Goal: Information Seeking & Learning: Learn about a topic

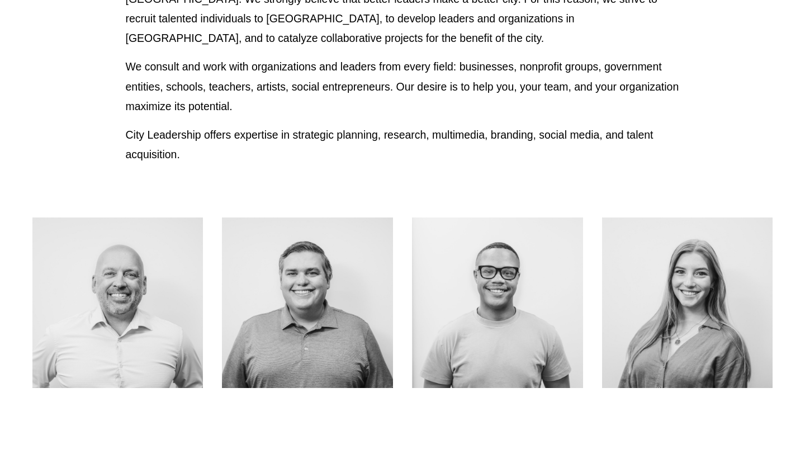
scroll to position [393, 0]
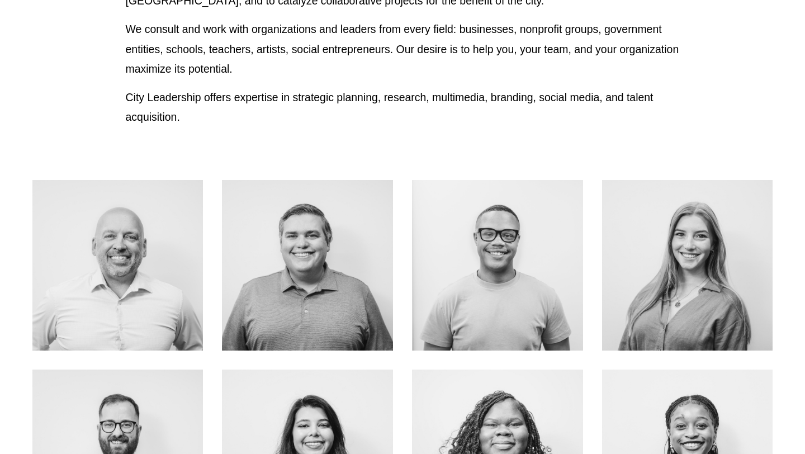
click at [667, 284] on link "ABOUT ME" at bounding box center [687, 290] width 89 height 30
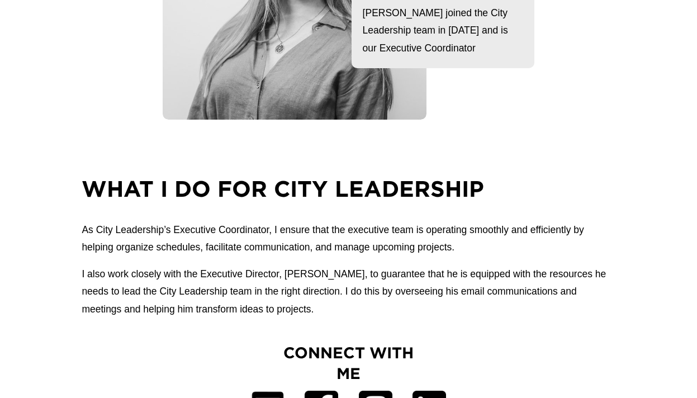
scroll to position [333, 0]
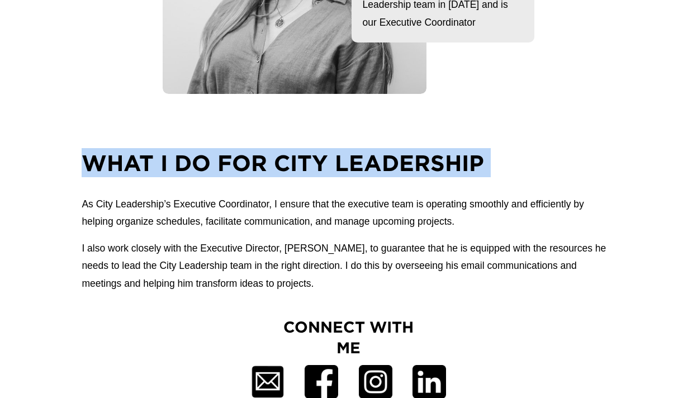
drag, startPoint x: 75, startPoint y: 181, endPoint x: 72, endPoint y: 159, distance: 22.7
click at [72, 159] on div "What I do for city Leadership As City Leadership’s Executive Coordinator, I ens…" at bounding box center [348, 220] width 697 height 144
copy h2 "What I do for city Leadership"
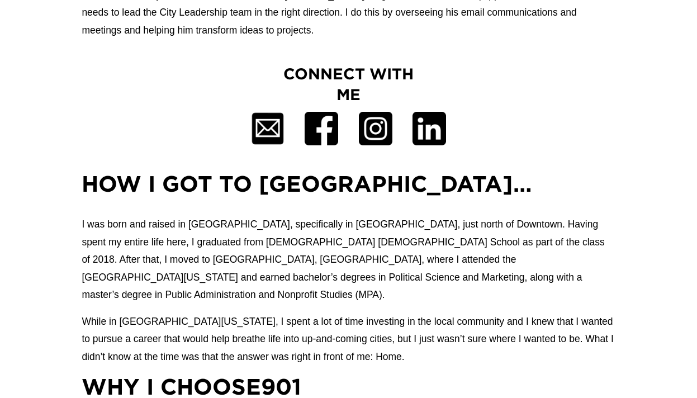
scroll to position [606, 0]
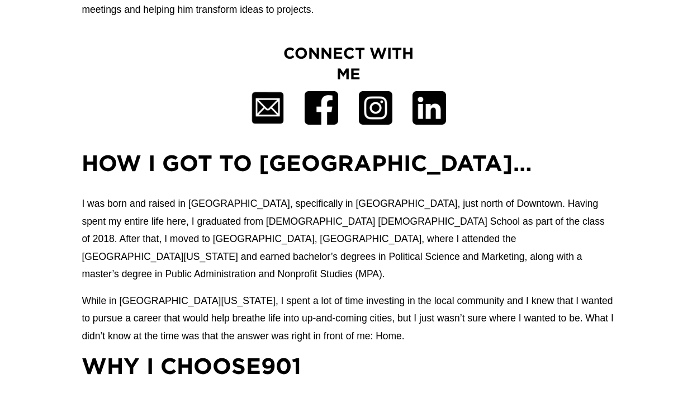
drag, startPoint x: 77, startPoint y: 164, endPoint x: 98, endPoint y: 158, distance: 22.5
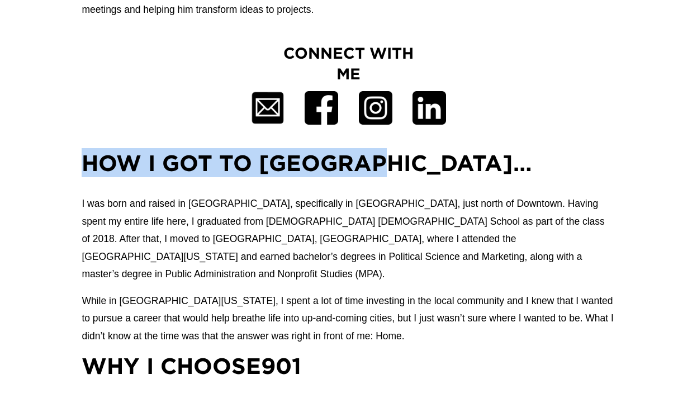
drag, startPoint x: 86, startPoint y: 160, endPoint x: 441, endPoint y: 166, distance: 355.5
click at [441, 166] on h2 "How I got to Memphis…" at bounding box center [348, 162] width 533 height 29
copy h2 "How I got to Memphis…"
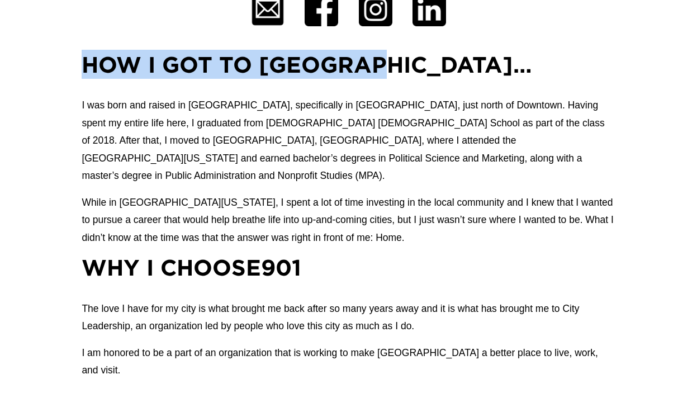
scroll to position [705, 0]
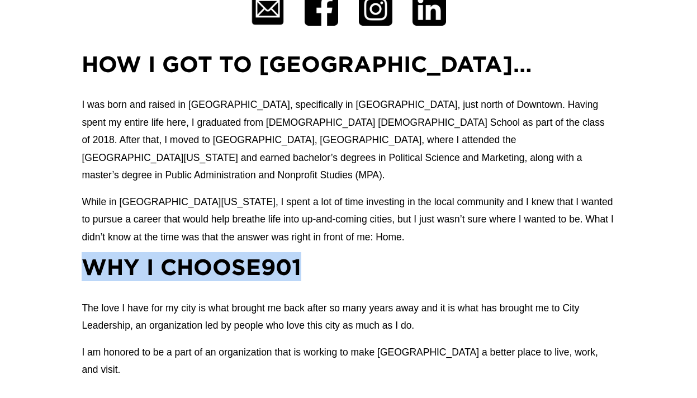
drag, startPoint x: 84, startPoint y: 258, endPoint x: 401, endPoint y: 258, distance: 316.9
click at [401, 258] on h2 "Why I Choose901" at bounding box center [348, 266] width 533 height 29
copy h2 "Why I Choose901"
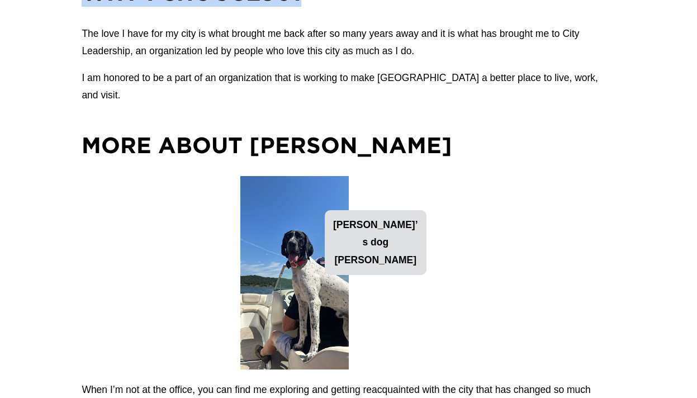
scroll to position [1007, 0]
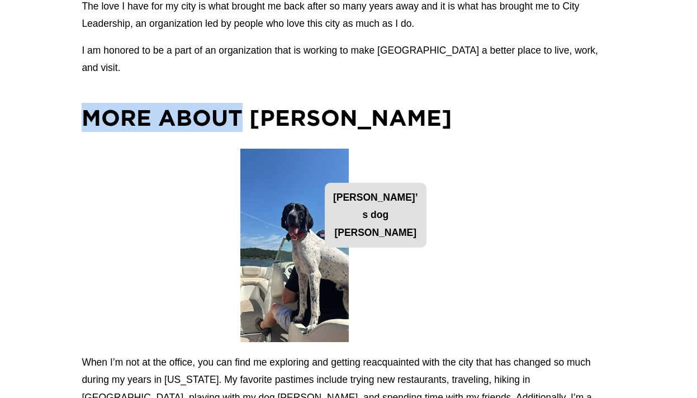
drag, startPoint x: 89, startPoint y: 90, endPoint x: 239, endPoint y: 84, distance: 149.9
click at [239, 103] on h2 "More about ZOE" at bounding box center [348, 117] width 533 height 29
copy h2 "More about"
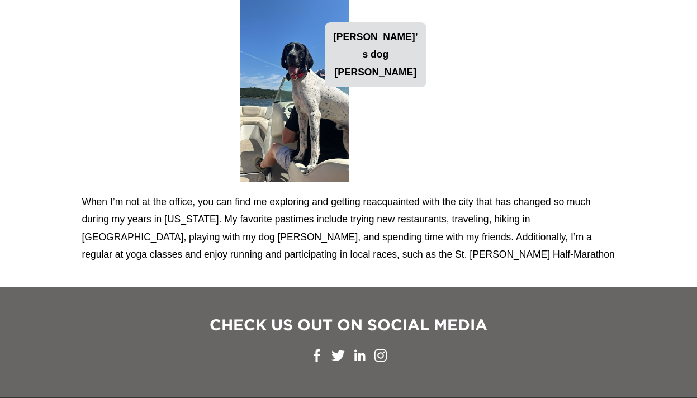
scroll to position [1183, 0]
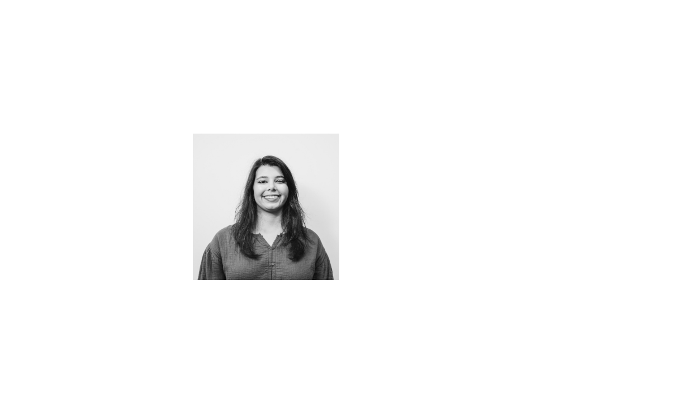
scroll to position [536, 0]
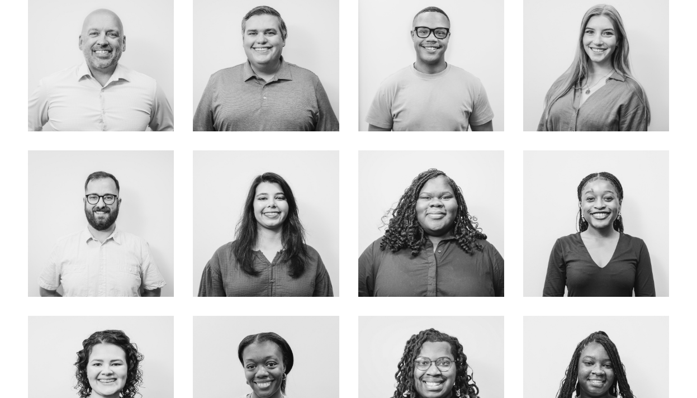
click at [463, 76] on div at bounding box center [431, 58] width 146 height 146
click at [455, 105] on link "about me" at bounding box center [431, 90] width 89 height 30
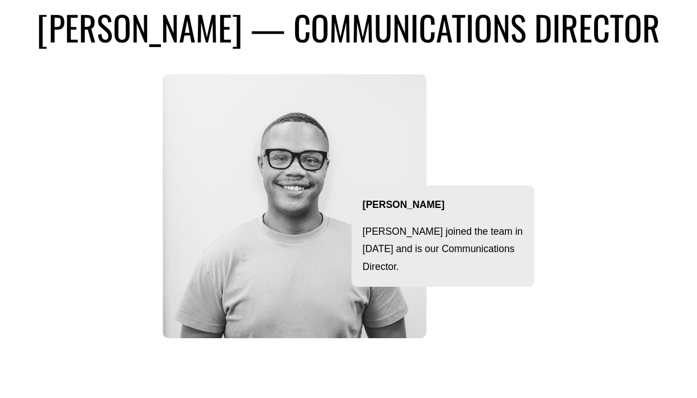
scroll to position [86, 0]
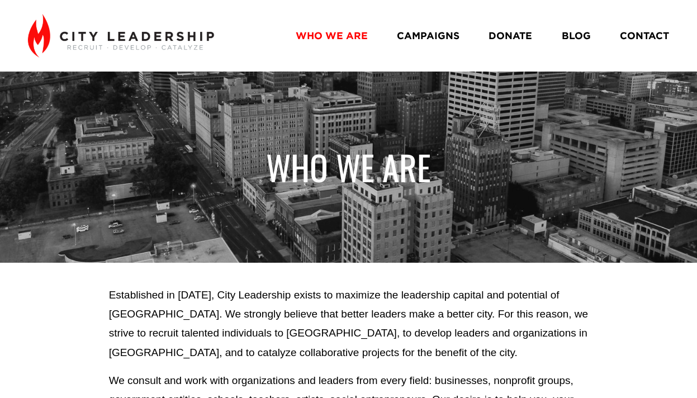
scroll to position [536, 0]
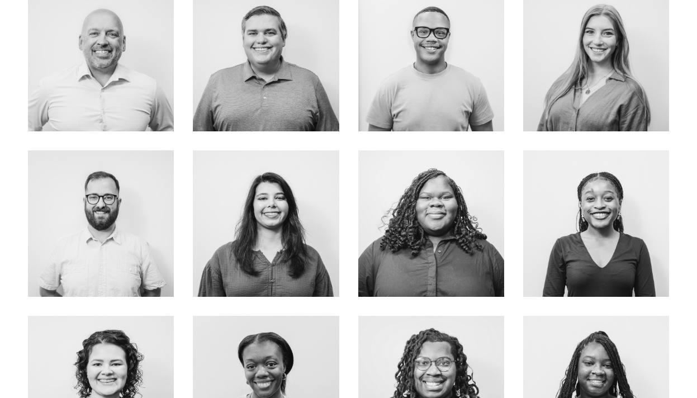
click at [276, 261] on link "about me" at bounding box center [265, 256] width 89 height 30
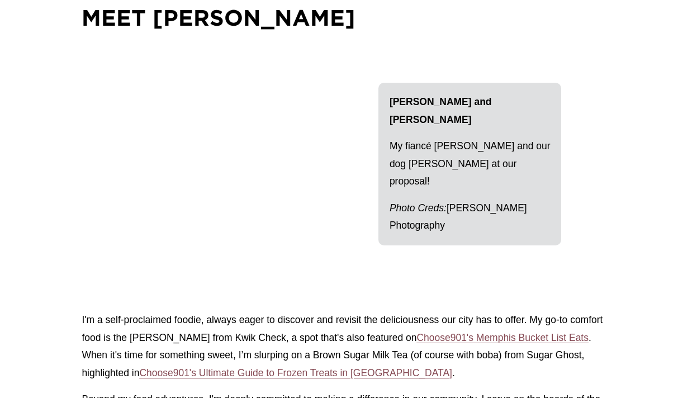
scroll to position [1337, 0]
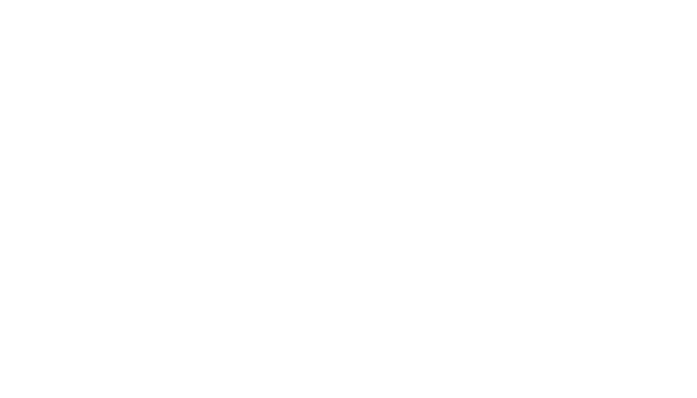
scroll to position [536, 0]
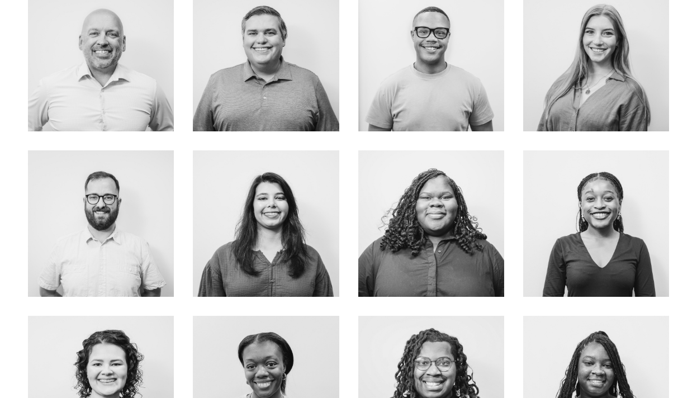
click at [113, 247] on link "about me" at bounding box center [100, 247] width 89 height 30
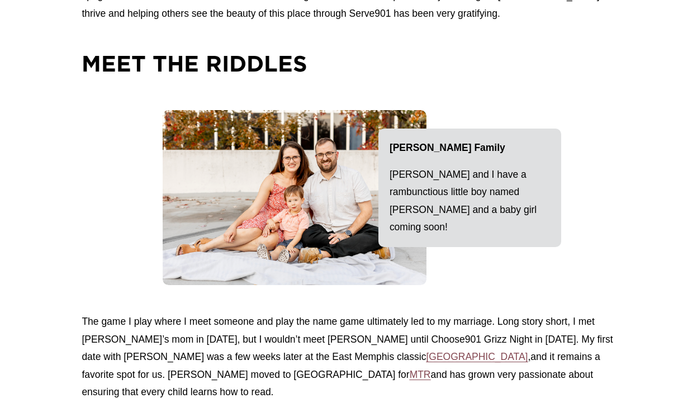
scroll to position [1359, 0]
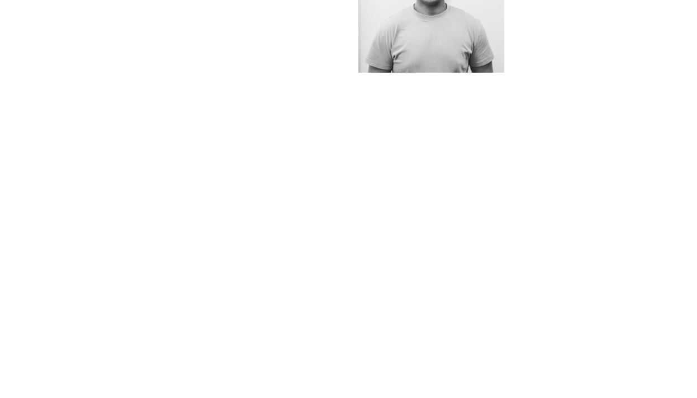
scroll to position [600, 0]
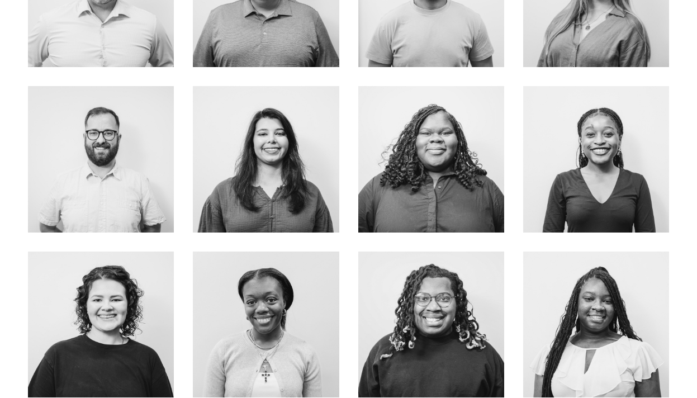
click at [443, 196] on link "About Me" at bounding box center [431, 192] width 89 height 30
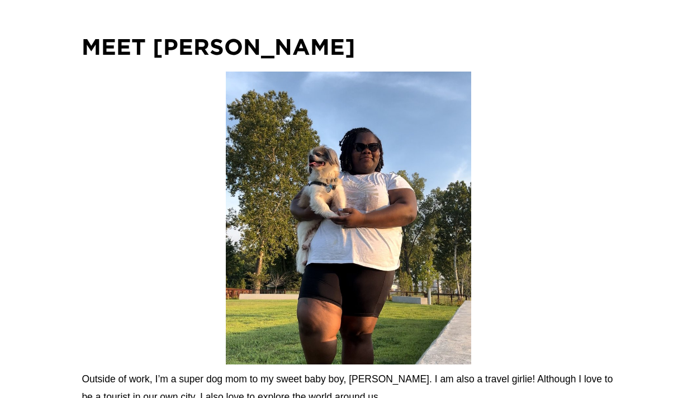
scroll to position [1101, 0]
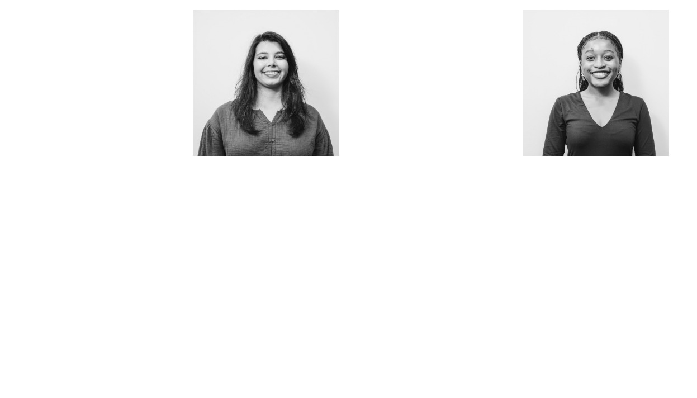
scroll to position [715, 0]
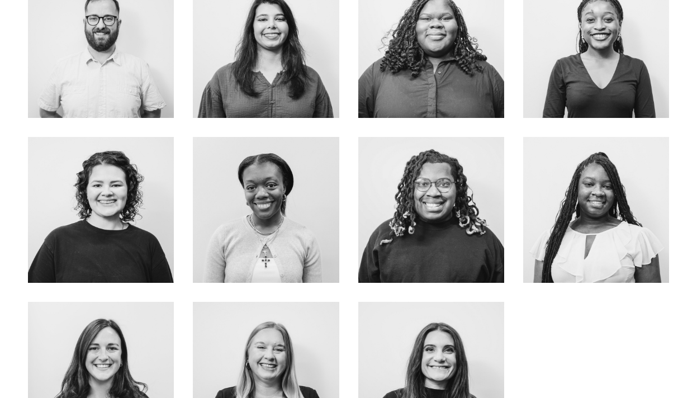
click at [609, 64] on link "EMAIL ME" at bounding box center [596, 68] width 85 height 30
click at [262, 186] on div at bounding box center [266, 210] width 146 height 146
click at [270, 249] on link "about me" at bounding box center [265, 251] width 89 height 30
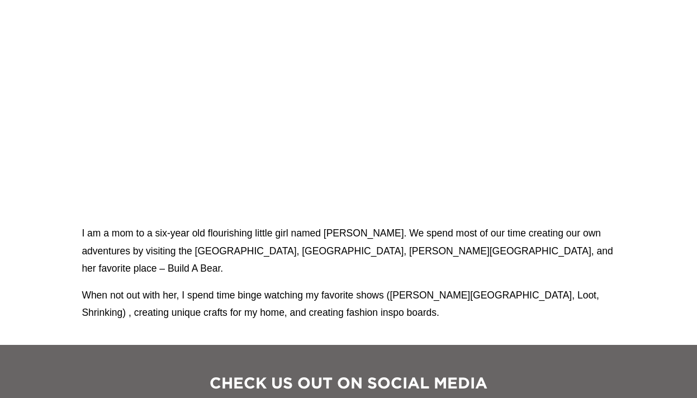
scroll to position [1075, 0]
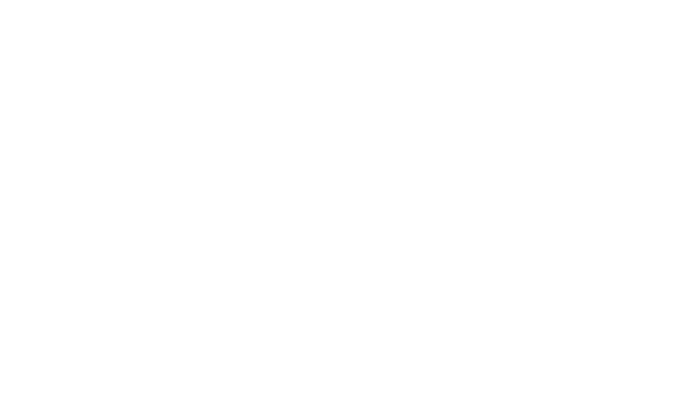
scroll to position [803, 0]
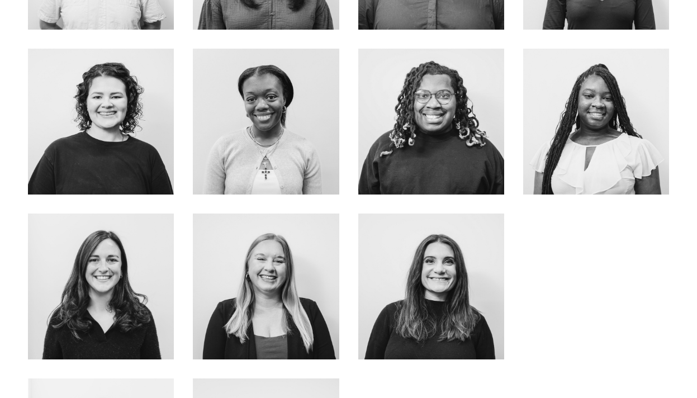
click at [277, 310] on link "about me" at bounding box center [265, 310] width 89 height 30
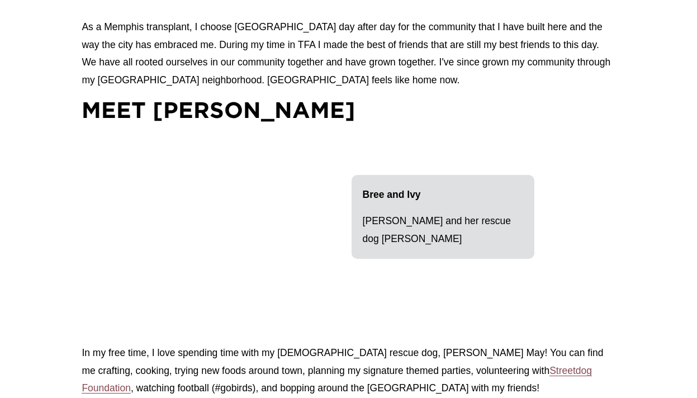
scroll to position [1037, 0]
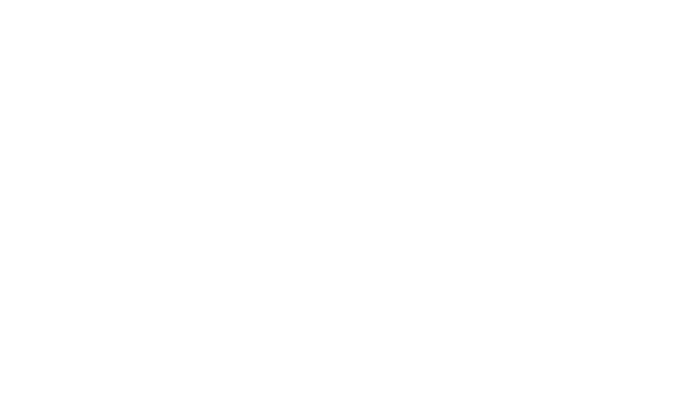
scroll to position [803, 0]
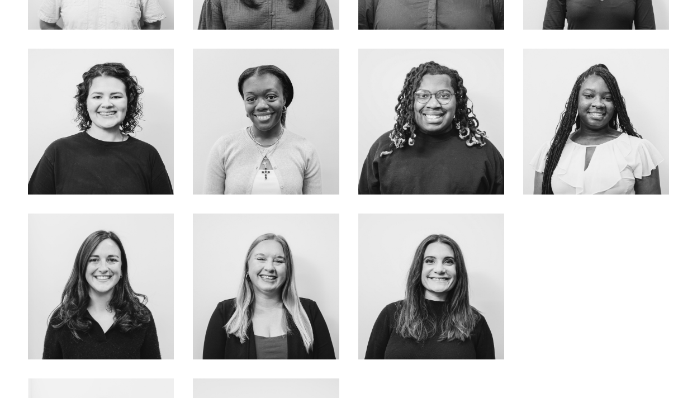
click at [129, 308] on link "about me" at bounding box center [100, 310] width 89 height 30
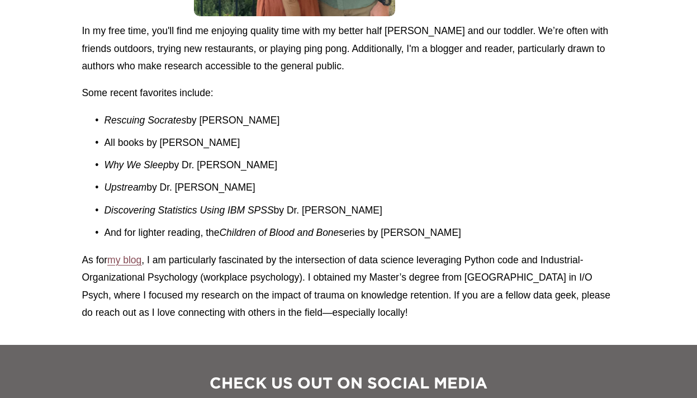
scroll to position [1408, 0]
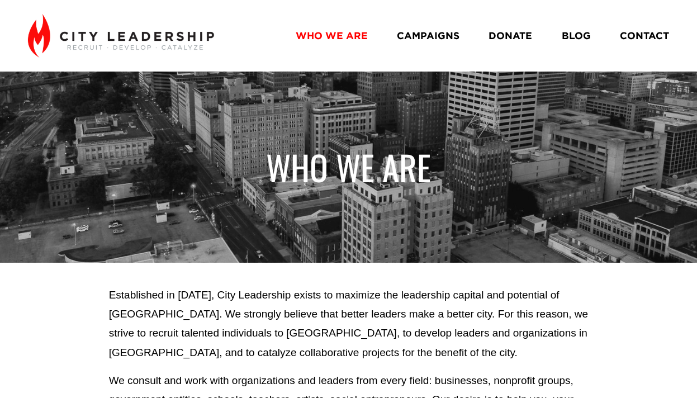
scroll to position [803, 0]
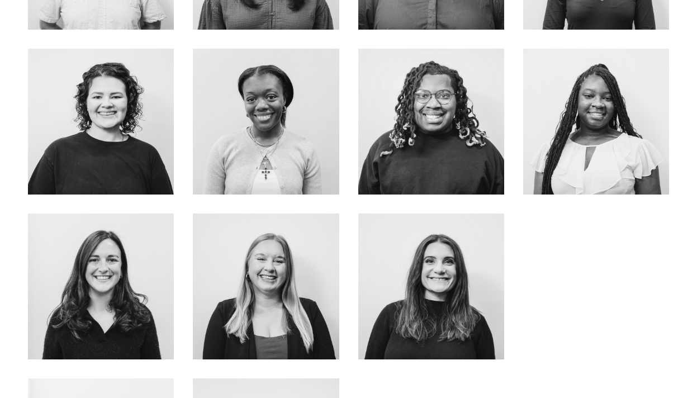
click at [438, 159] on link "about me" at bounding box center [431, 154] width 89 height 30
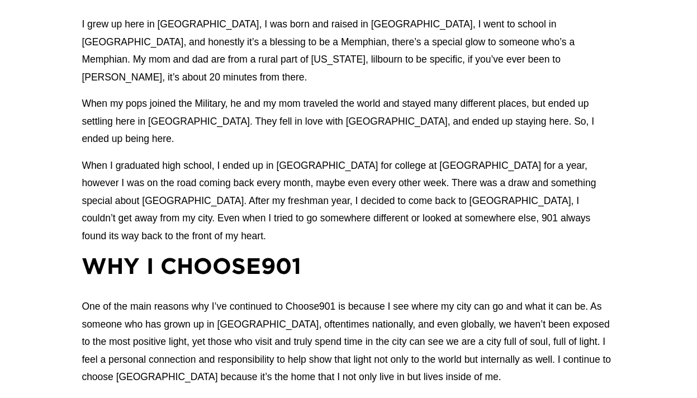
scroll to position [768, 0]
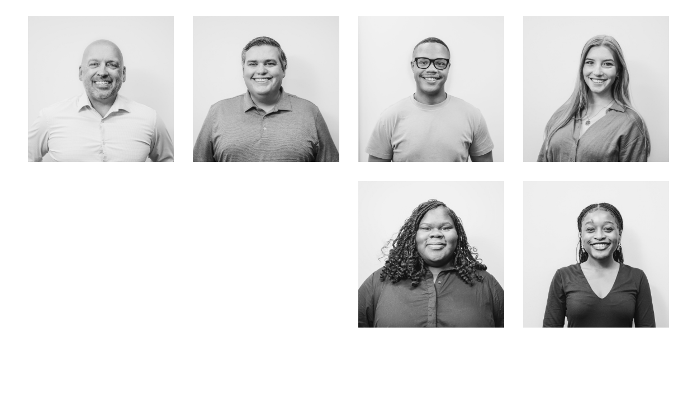
scroll to position [504, 0]
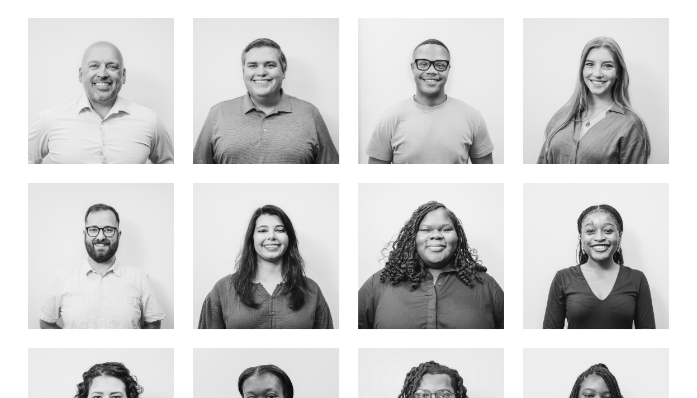
click at [289, 135] on link "ABOUT ME" at bounding box center [265, 123] width 89 height 30
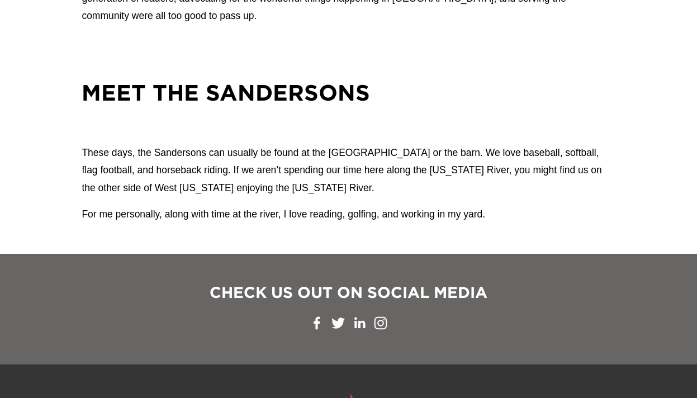
scroll to position [1285, 0]
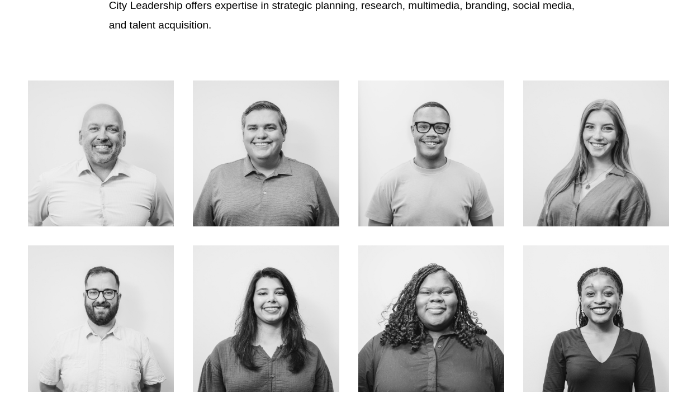
scroll to position [426, 0]
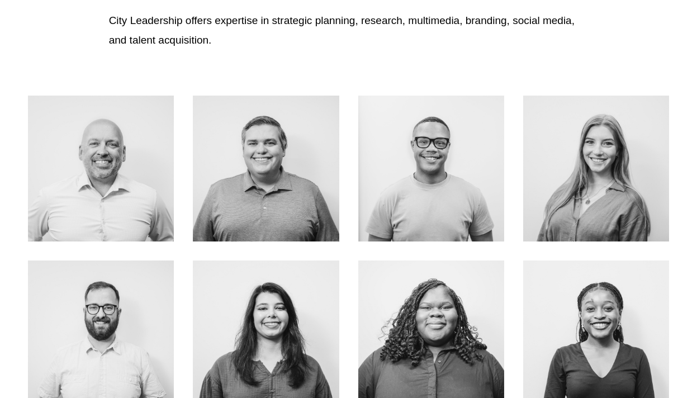
click at [108, 212] on div at bounding box center [101, 169] width 146 height 146
click at [110, 201] on link "About Me" at bounding box center [100, 192] width 89 height 30
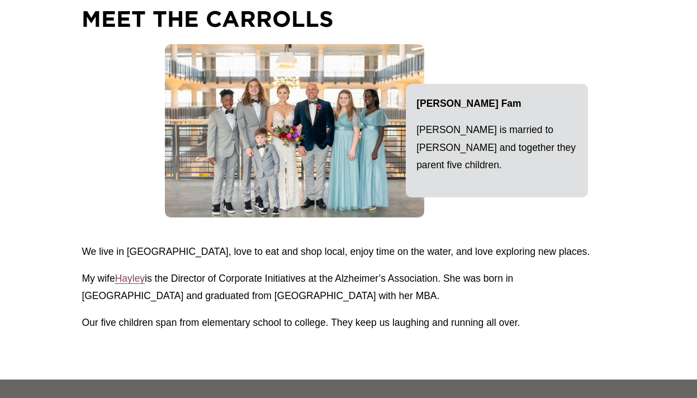
scroll to position [1308, 0]
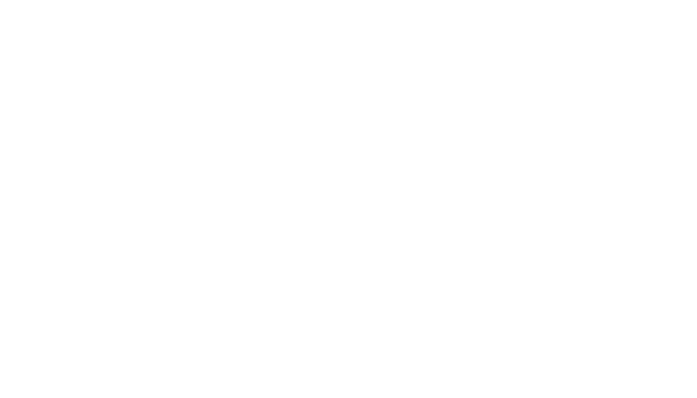
scroll to position [712, 0]
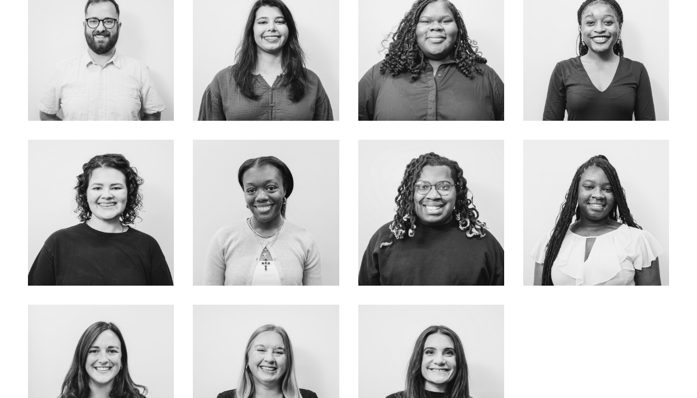
click at [572, 250] on link "About Me" at bounding box center [596, 236] width 89 height 30
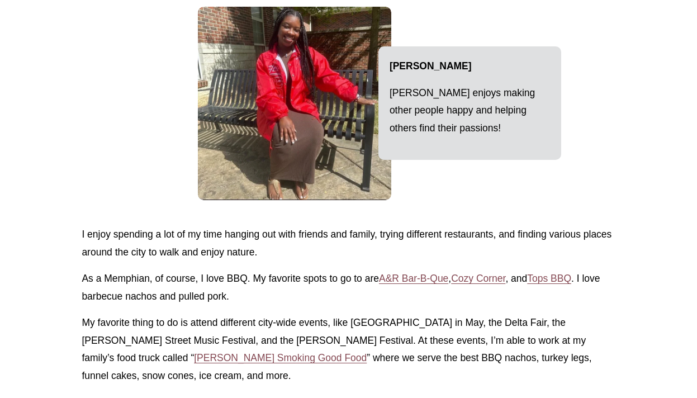
scroll to position [1209, 0]
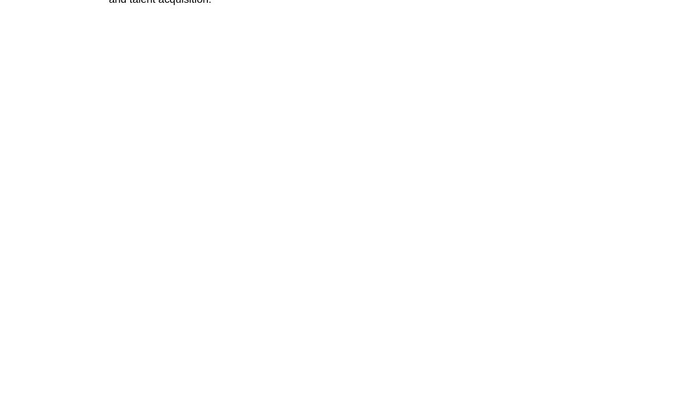
scroll to position [464, 0]
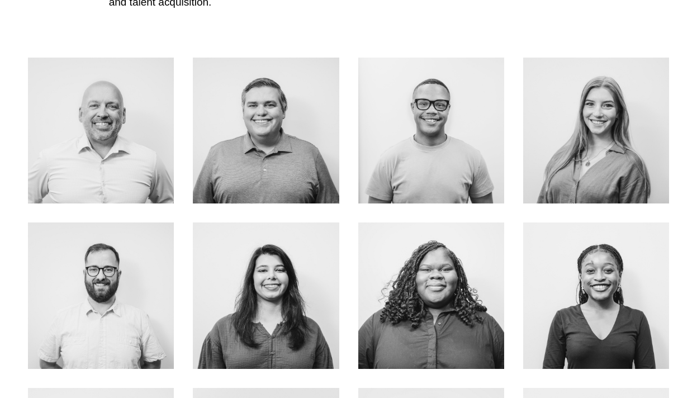
click at [461, 177] on link "about me" at bounding box center [431, 163] width 89 height 30
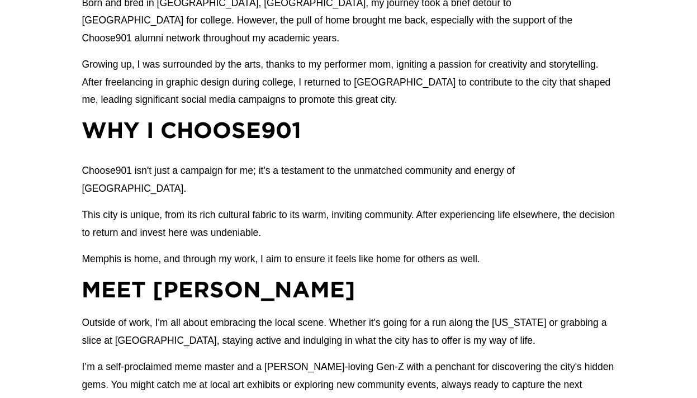
scroll to position [835, 0]
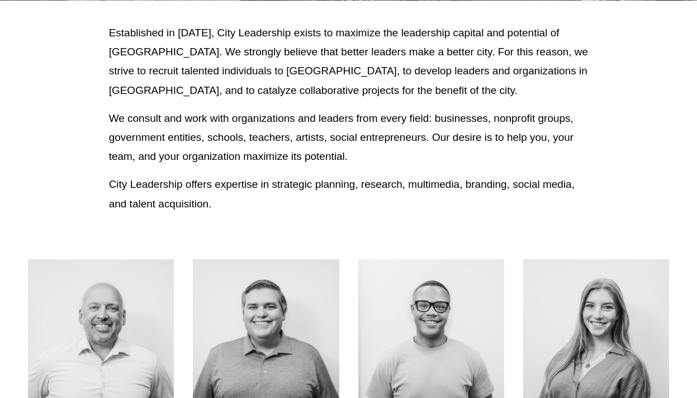
scroll to position [17, 0]
